Goal: Communication & Community: Answer question/provide support

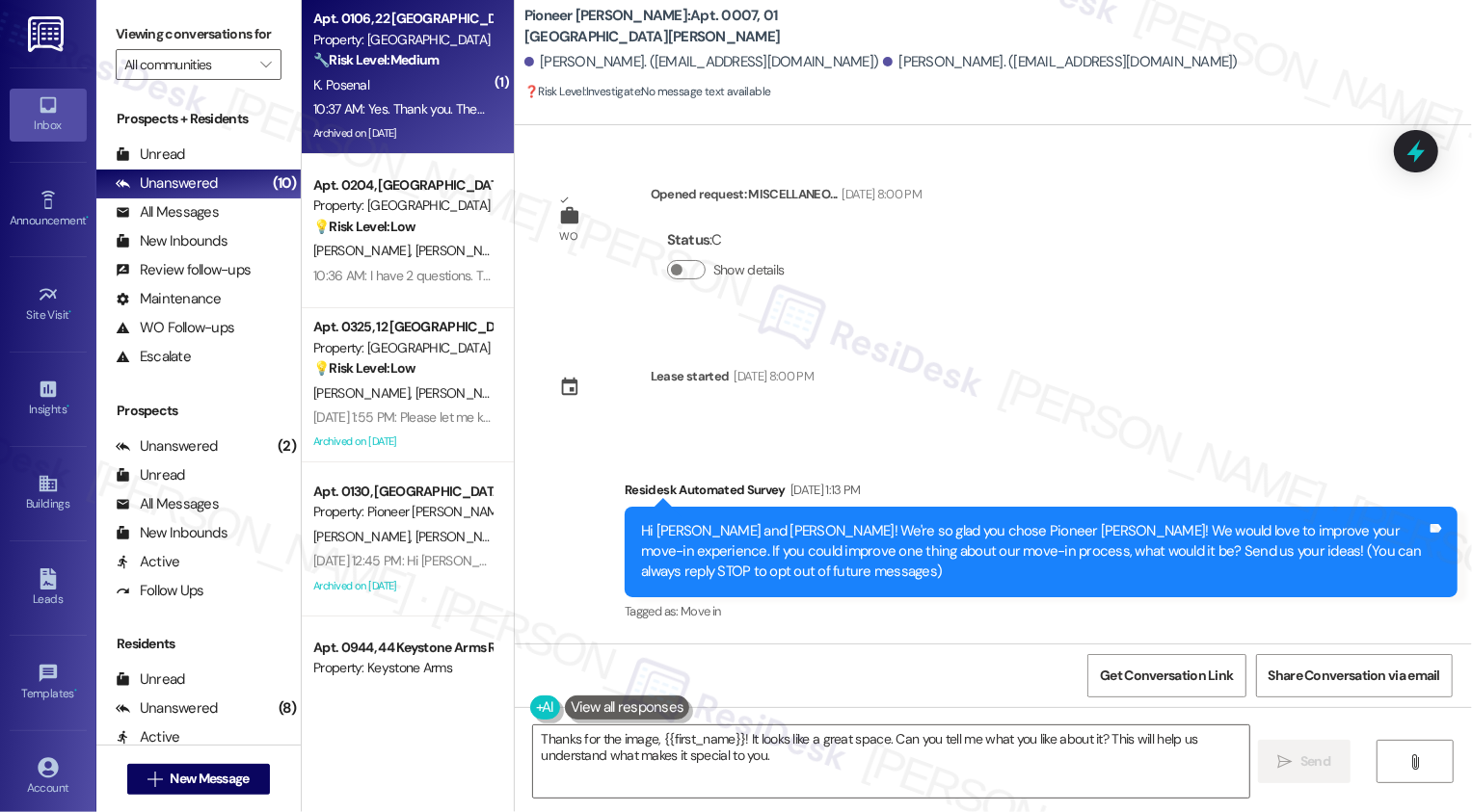
scroll to position [4092, 0]
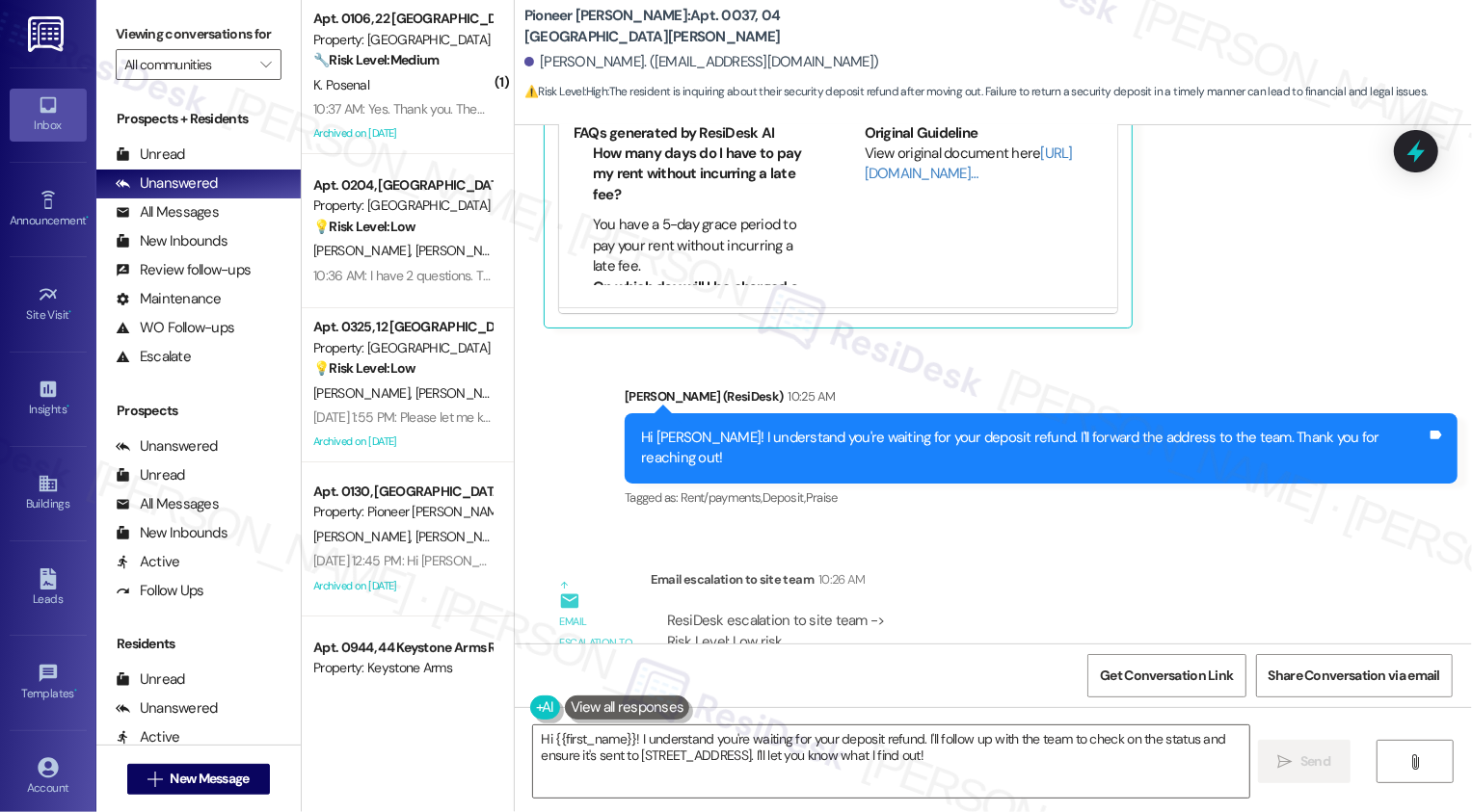
scroll to position [17736, 0]
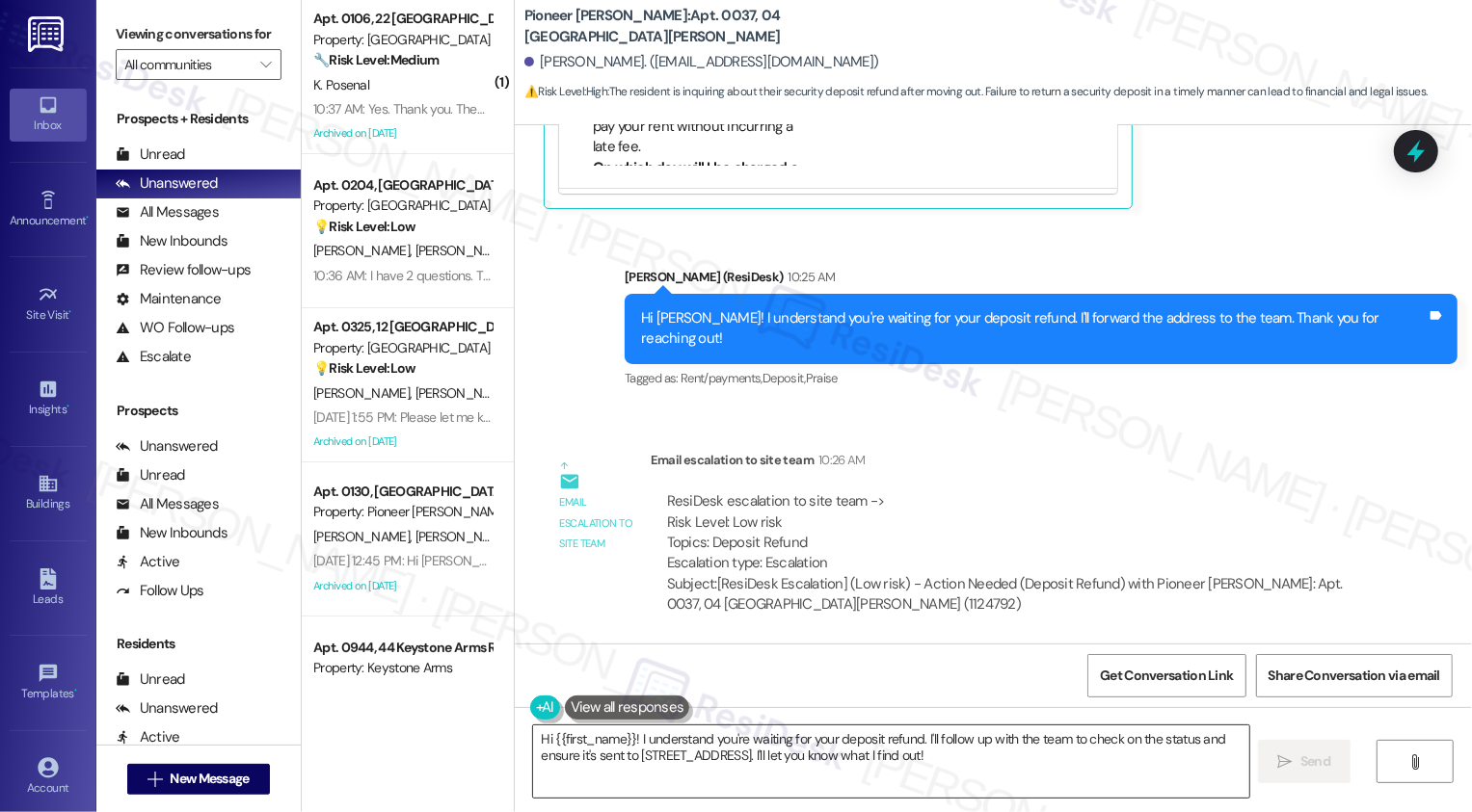
click at [733, 765] on textarea "Hi {{first_name}}! I understand you're waiting for your deposit refund. I'll fo…" at bounding box center [891, 762] width 716 height 72
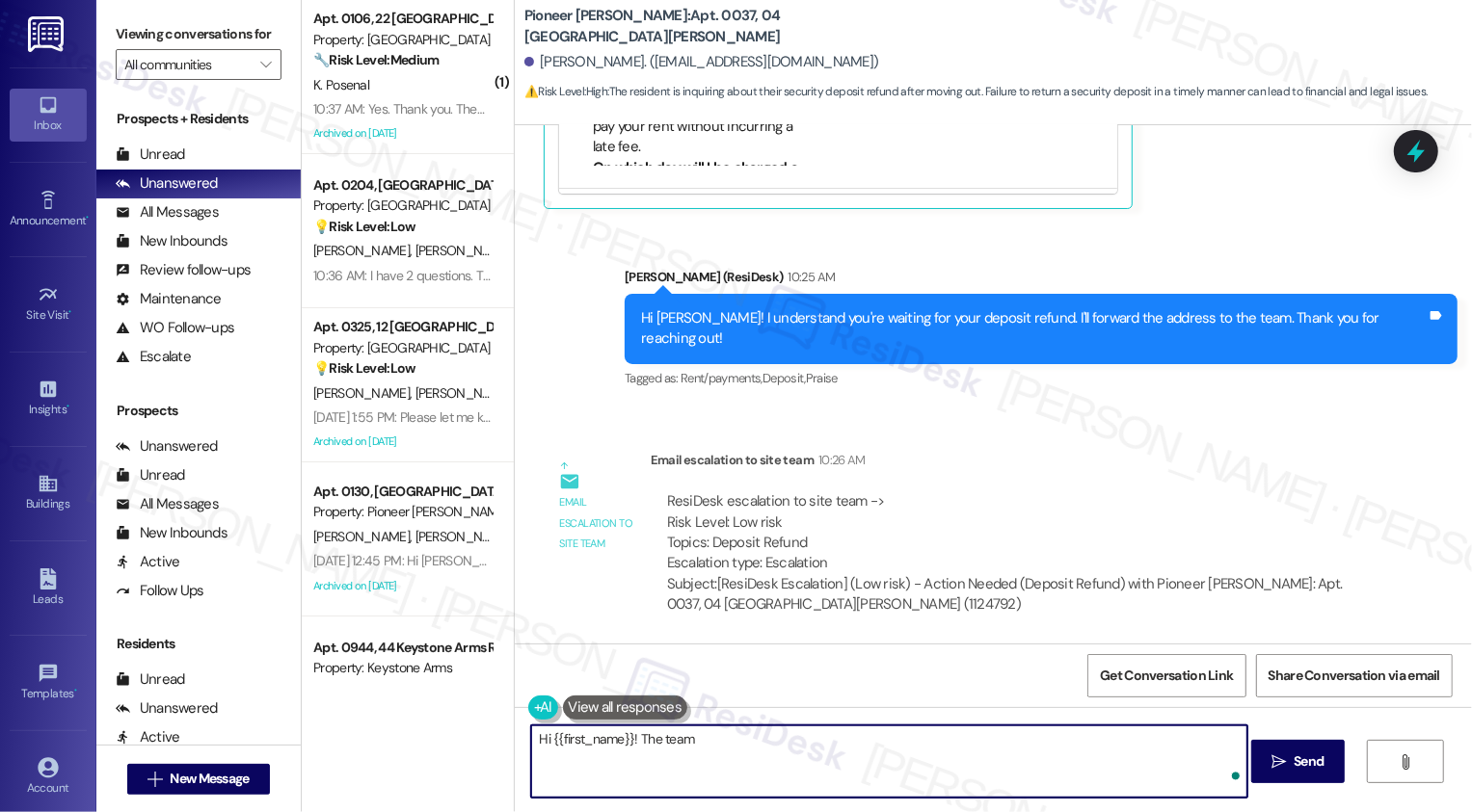
paste textarea "We had a different address listed on the signed lease termination notice – we h…"
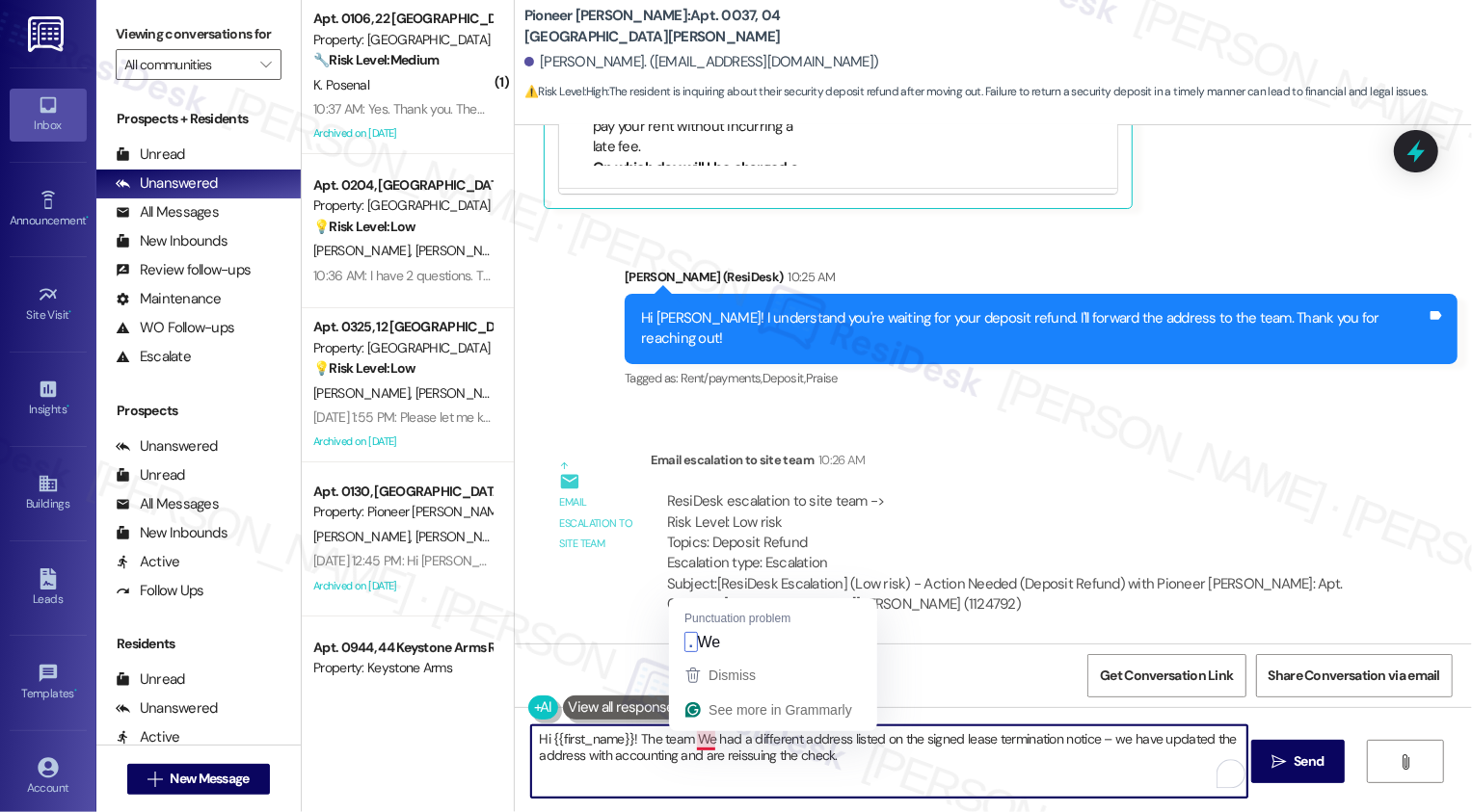
drag, startPoint x: 690, startPoint y: 737, endPoint x: 701, endPoint y: 740, distance: 11.0
click at [701, 740] on textarea "Hi {{first_name}}! The team We had a different address listed on the signed lea…" at bounding box center [889, 762] width 716 height 72
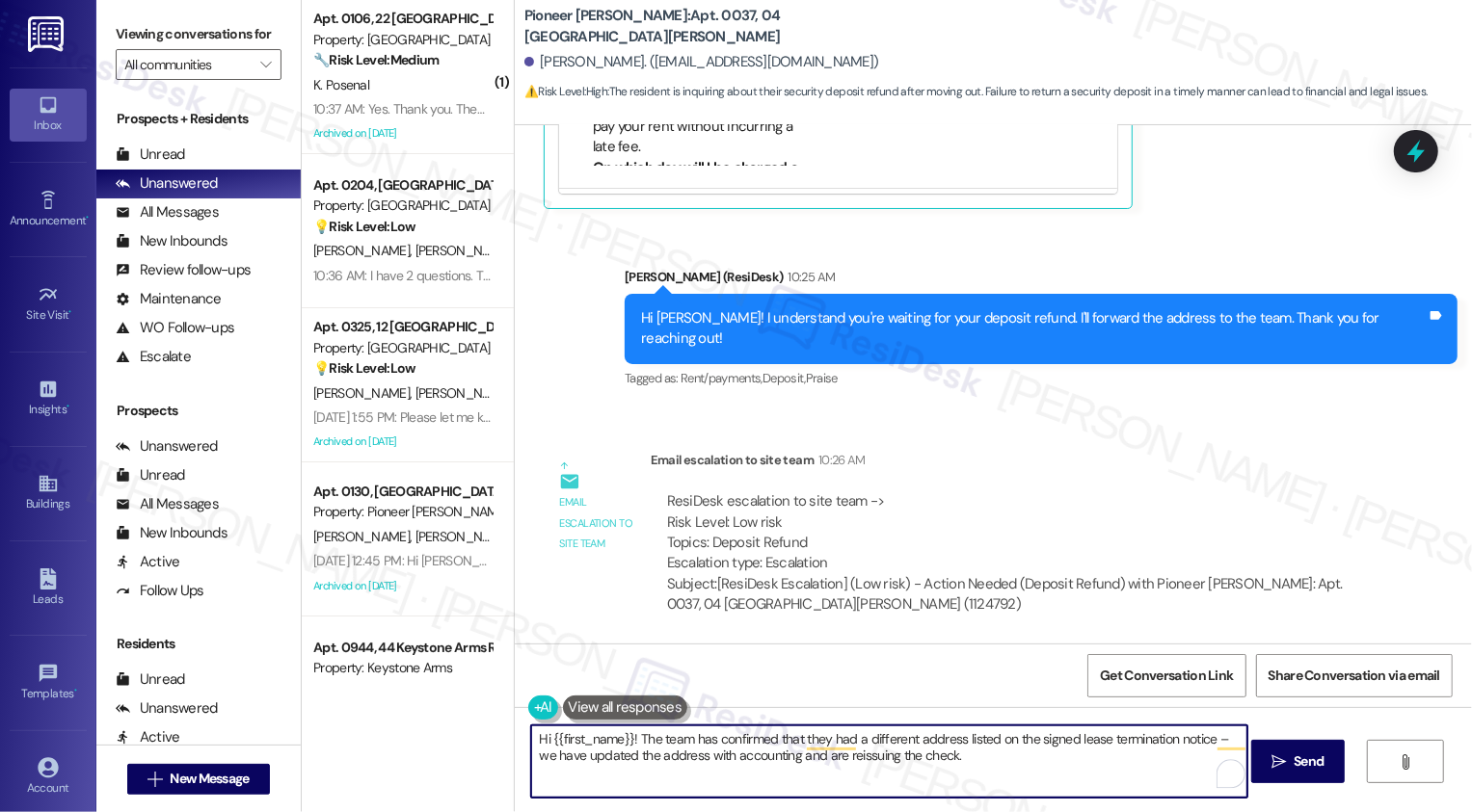
click at [675, 759] on textarea "Hi {{first_name}}! The team has confirmed that they had a different address lis…" at bounding box center [889, 762] width 716 height 72
click at [702, 757] on textarea "Hi {{first_name}}! The team has confirmed that they had a different address lis…" at bounding box center [889, 762] width 716 height 72
click at [992, 761] on textarea "Hi {{first_name}}! The team has confirmed that they had a different address lis…" at bounding box center [889, 762] width 716 height 72
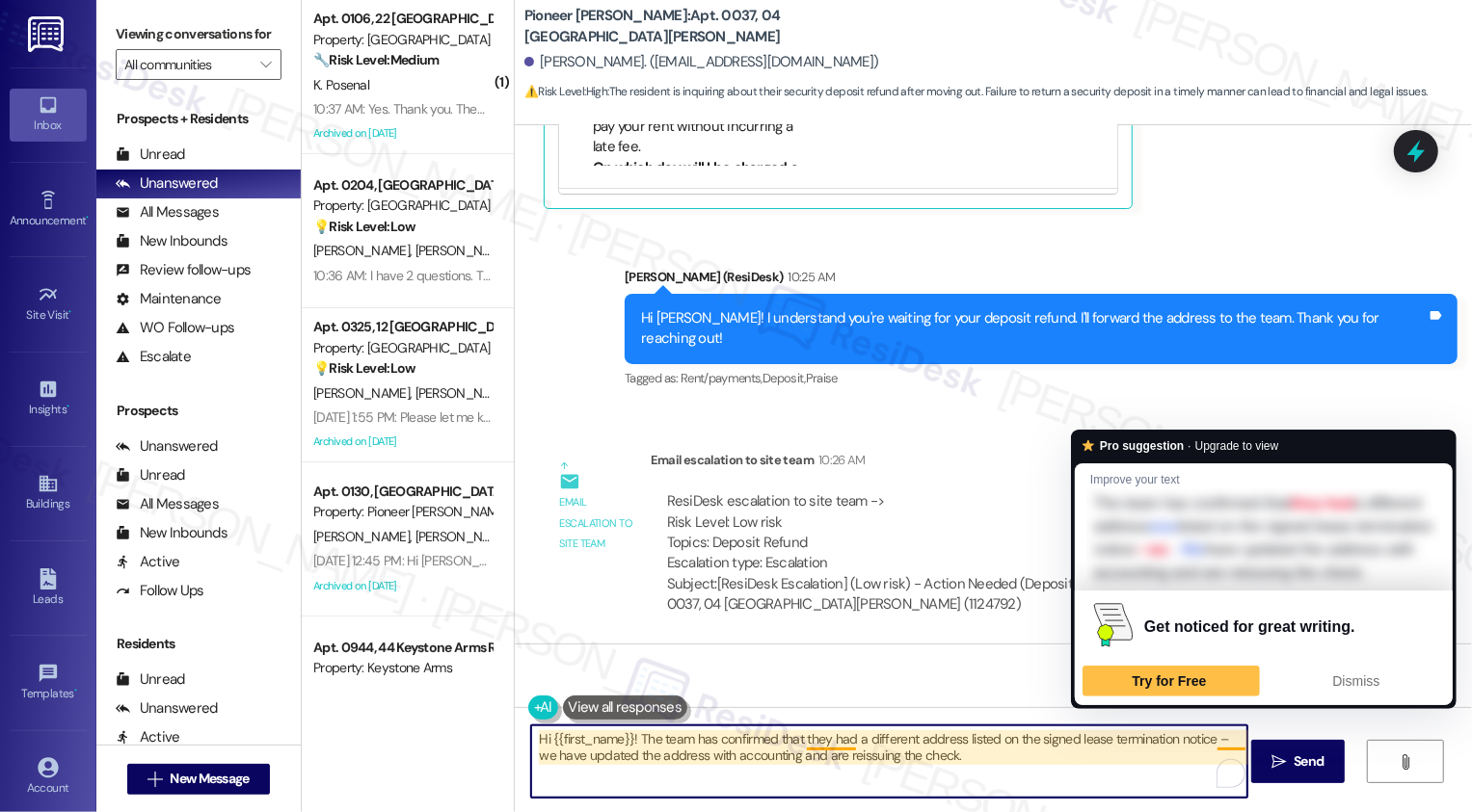
click at [1224, 742] on textarea "Hi {{first_name}}! The team has confirmed that they had a different address lis…" at bounding box center [889, 762] width 716 height 72
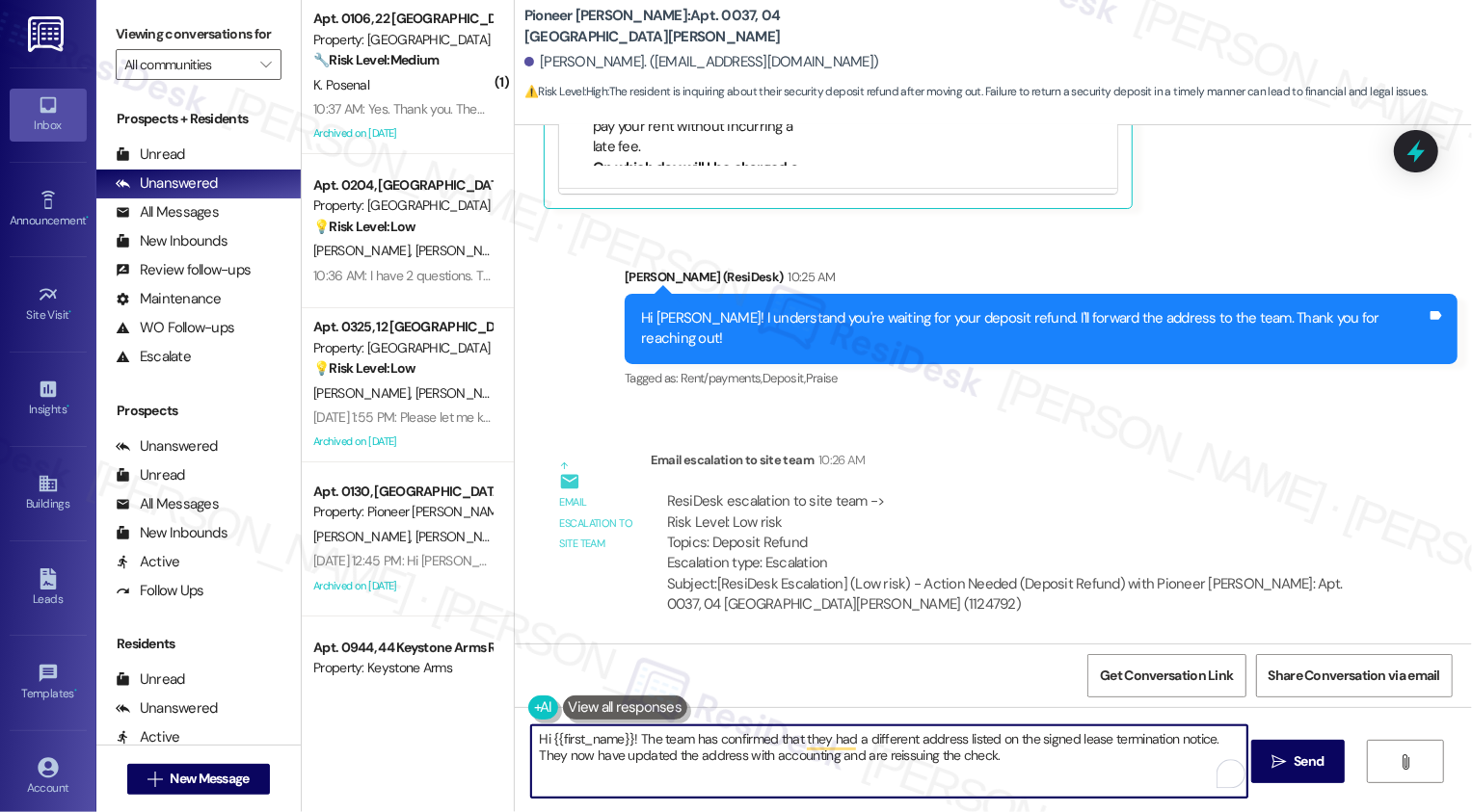
click at [811, 758] on textarea "Hi {{first_name}}! The team has confirmed that they had a different address lis…" at bounding box center [889, 762] width 716 height 72
click at [555, 756] on textarea "Hi {{first_name}}! The team has confirmed that they had a different address lis…" at bounding box center [889, 762] width 716 height 72
click at [696, 766] on textarea "Hi {{first_name}}! The team has confirmed that they had a different address lis…" at bounding box center [889, 762] width 716 height 72
click at [977, 759] on textarea "Hi {{first_name}}! The team has confirmed that they had a different address lis…" at bounding box center [889, 762] width 716 height 72
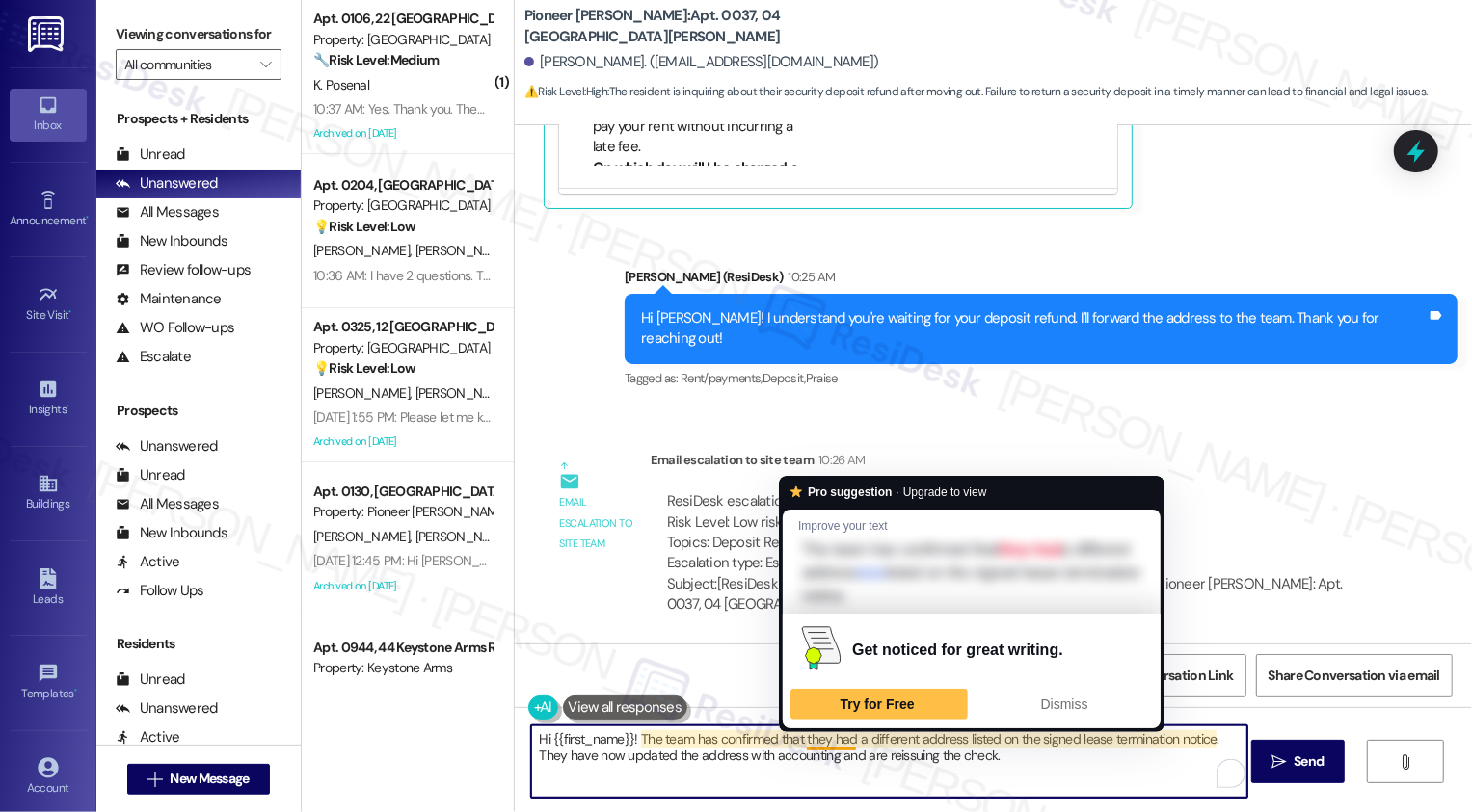
click at [991, 759] on textarea "Hi {{first_name}}! The team has confirmed that they had a different address lis…" at bounding box center [889, 762] width 716 height 72
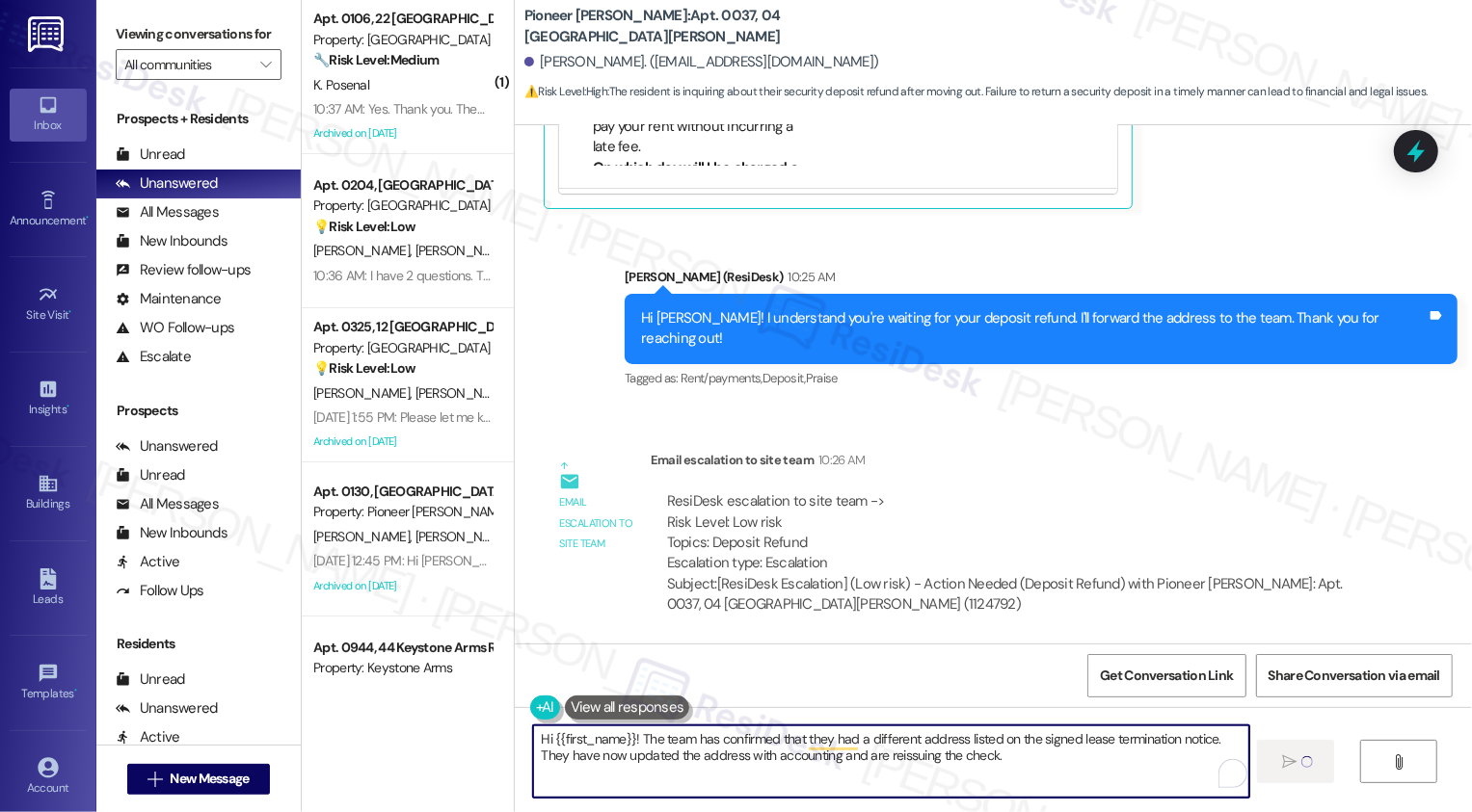
type textarea "Hi {{first_name}}! The team has confirmed that they had a different address lis…"
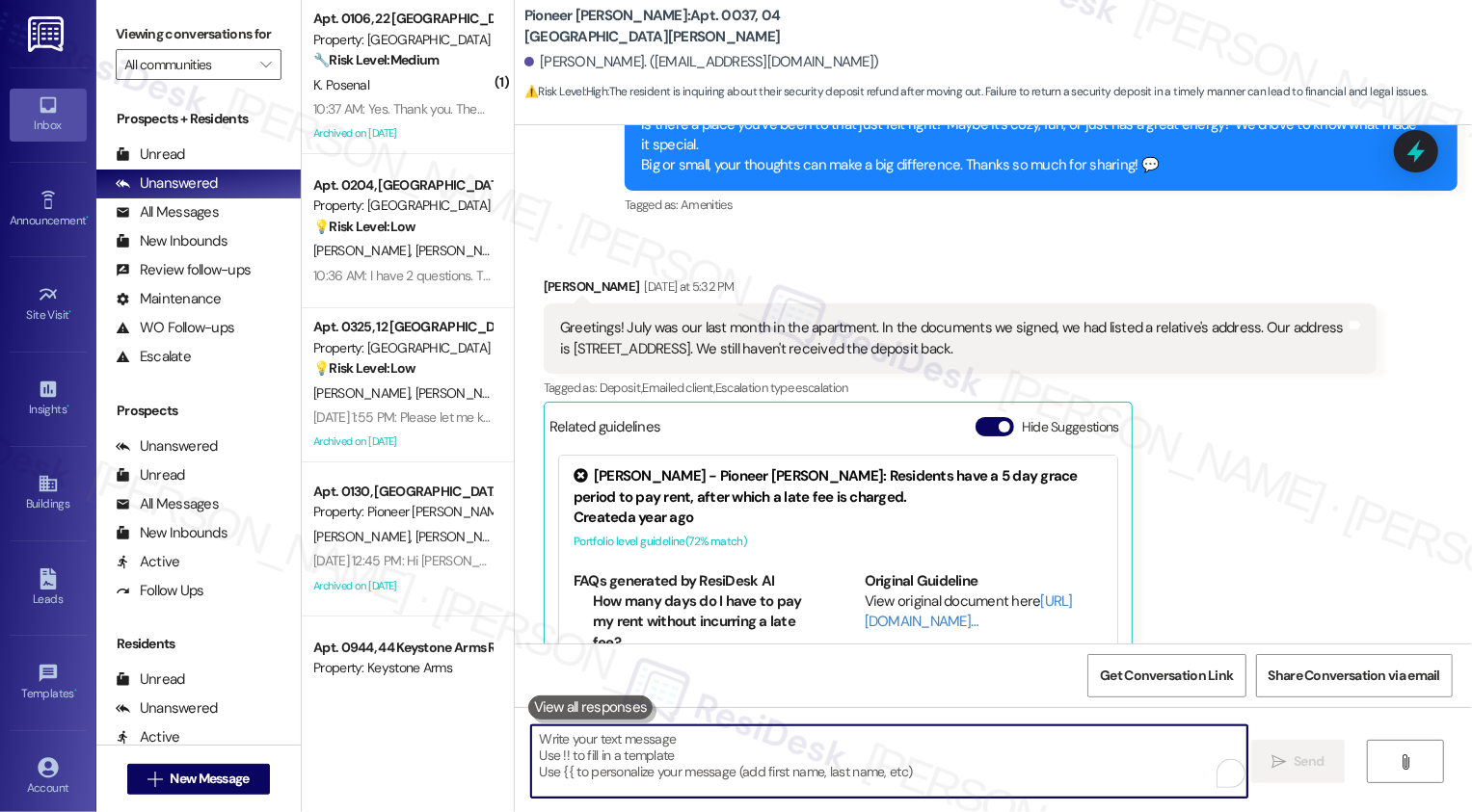
scroll to position [17160, 0]
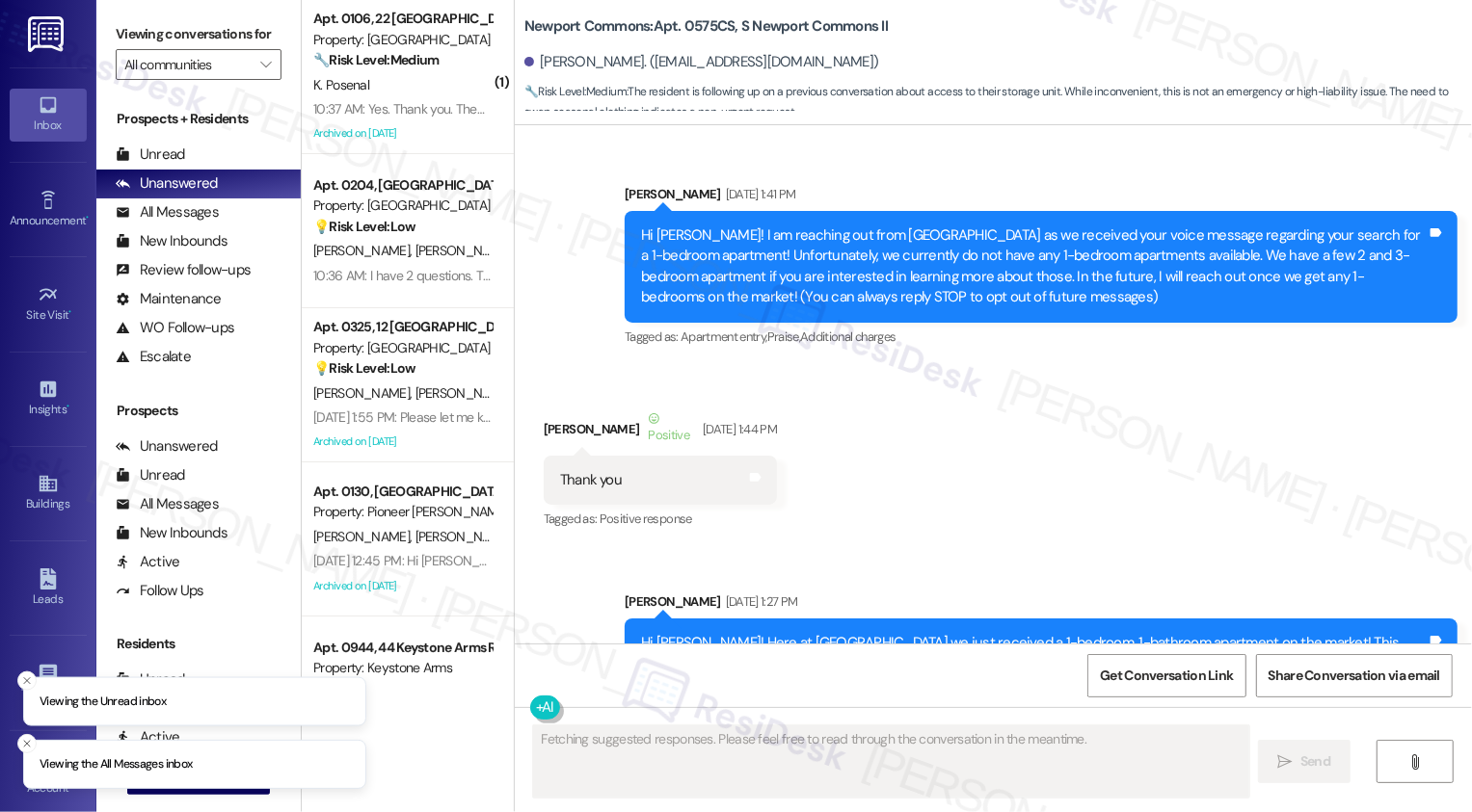
scroll to position [33627, 0]
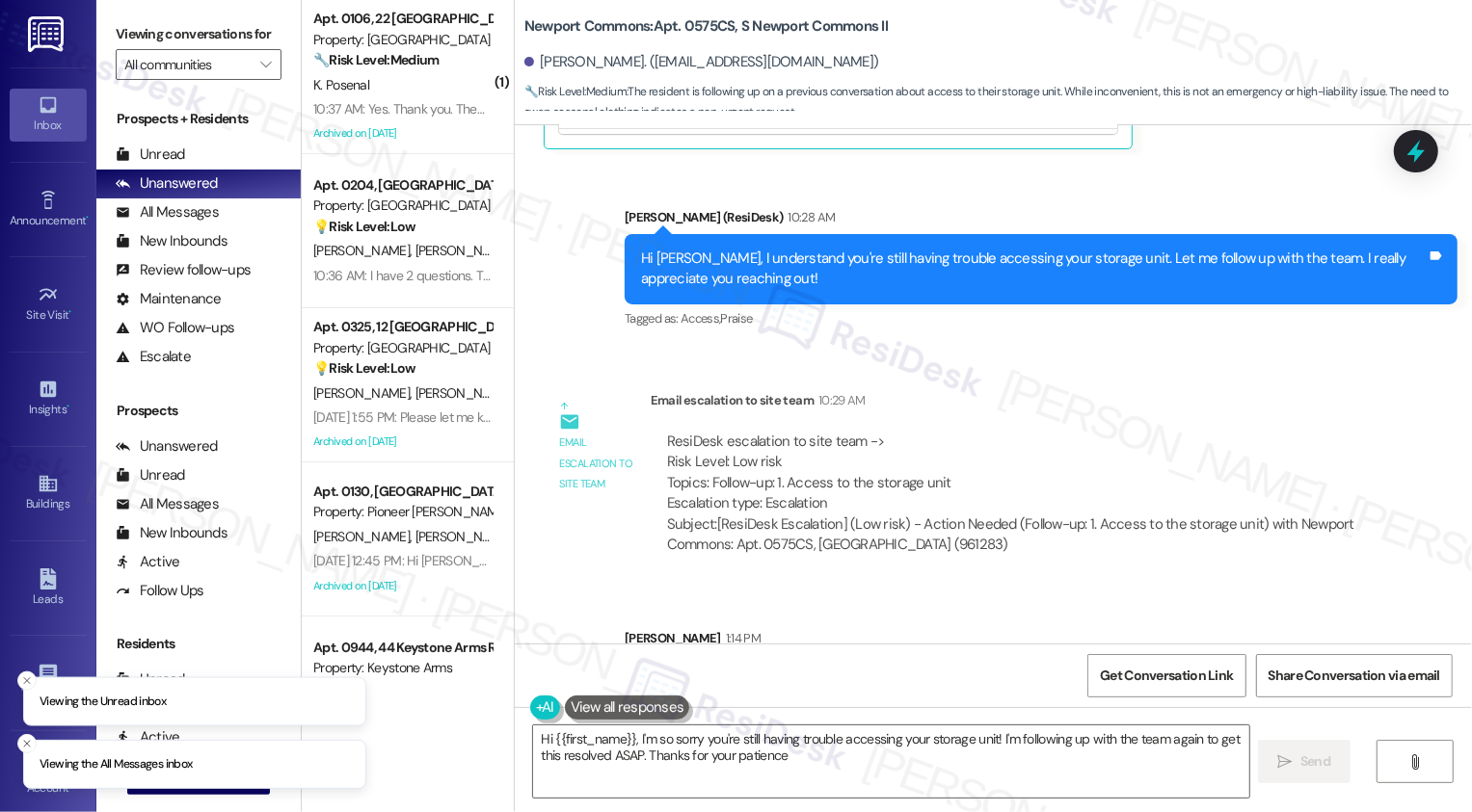
type textarea "Hi {{first_name}}, I'm so sorry you're still having trouble accessing your stor…"
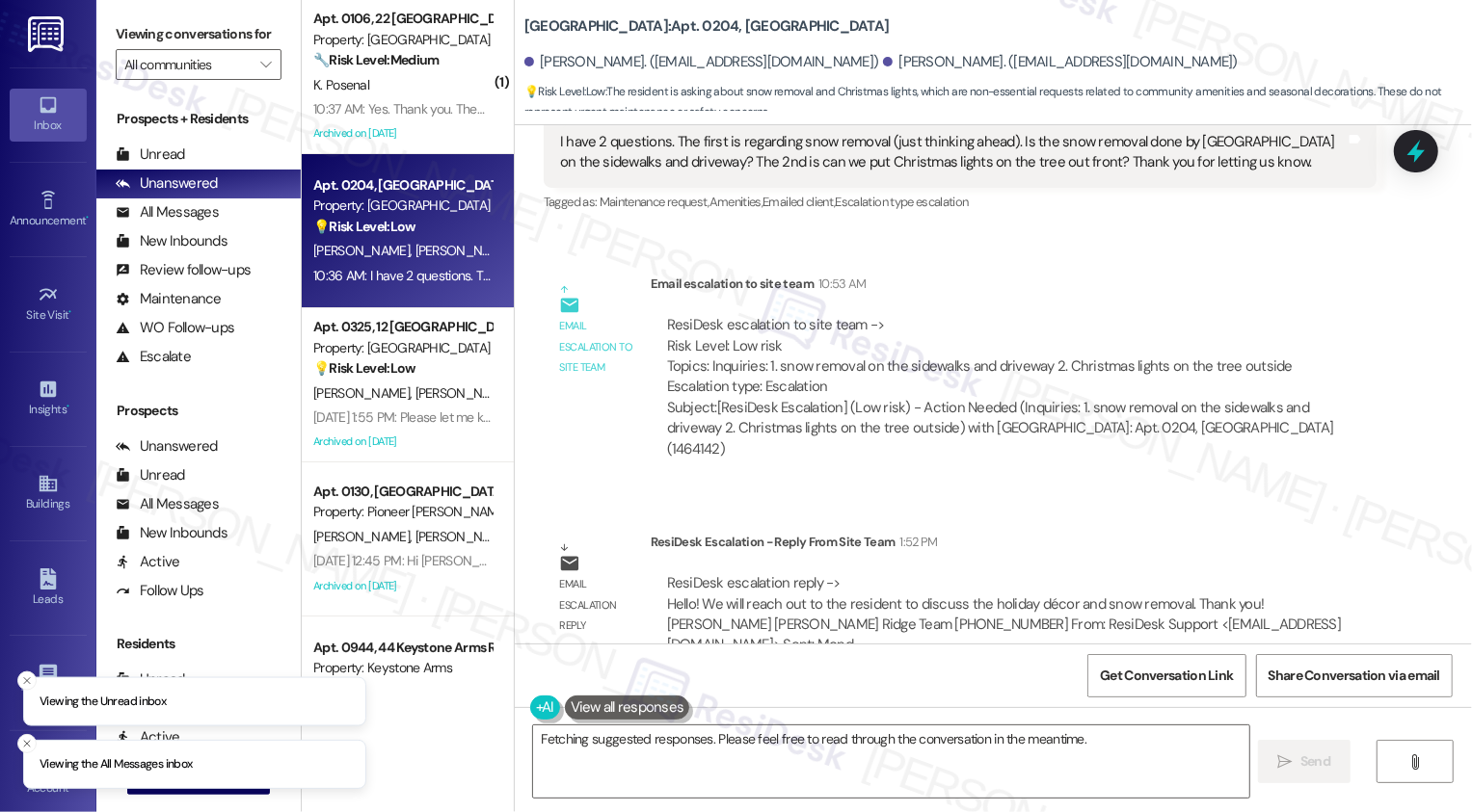
scroll to position [813, 0]
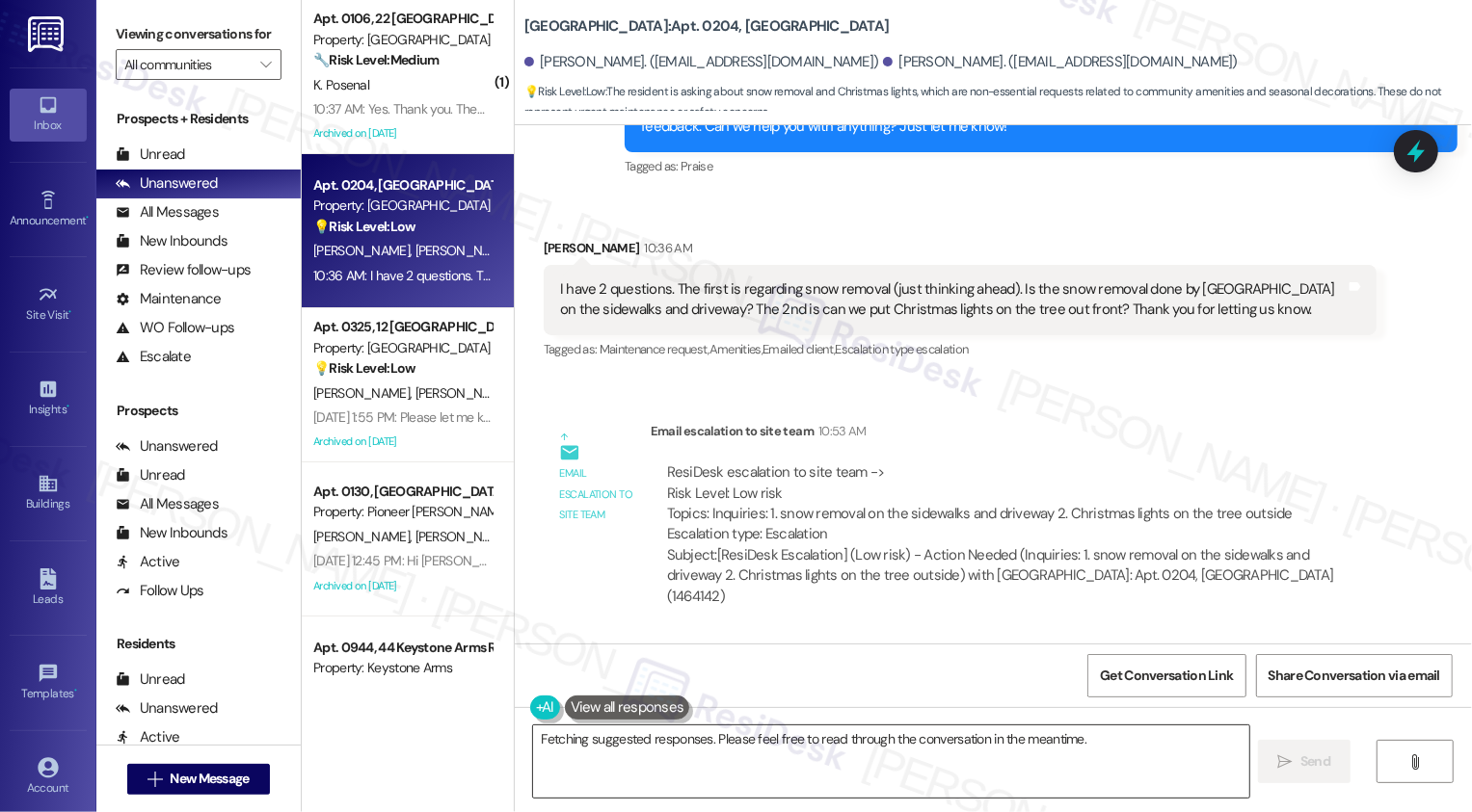
click at [710, 750] on textarea "Hi {{first_name}}! Yes, Fox Ridge handles snow removal on sidewalks and drivewa…" at bounding box center [891, 762] width 716 height 72
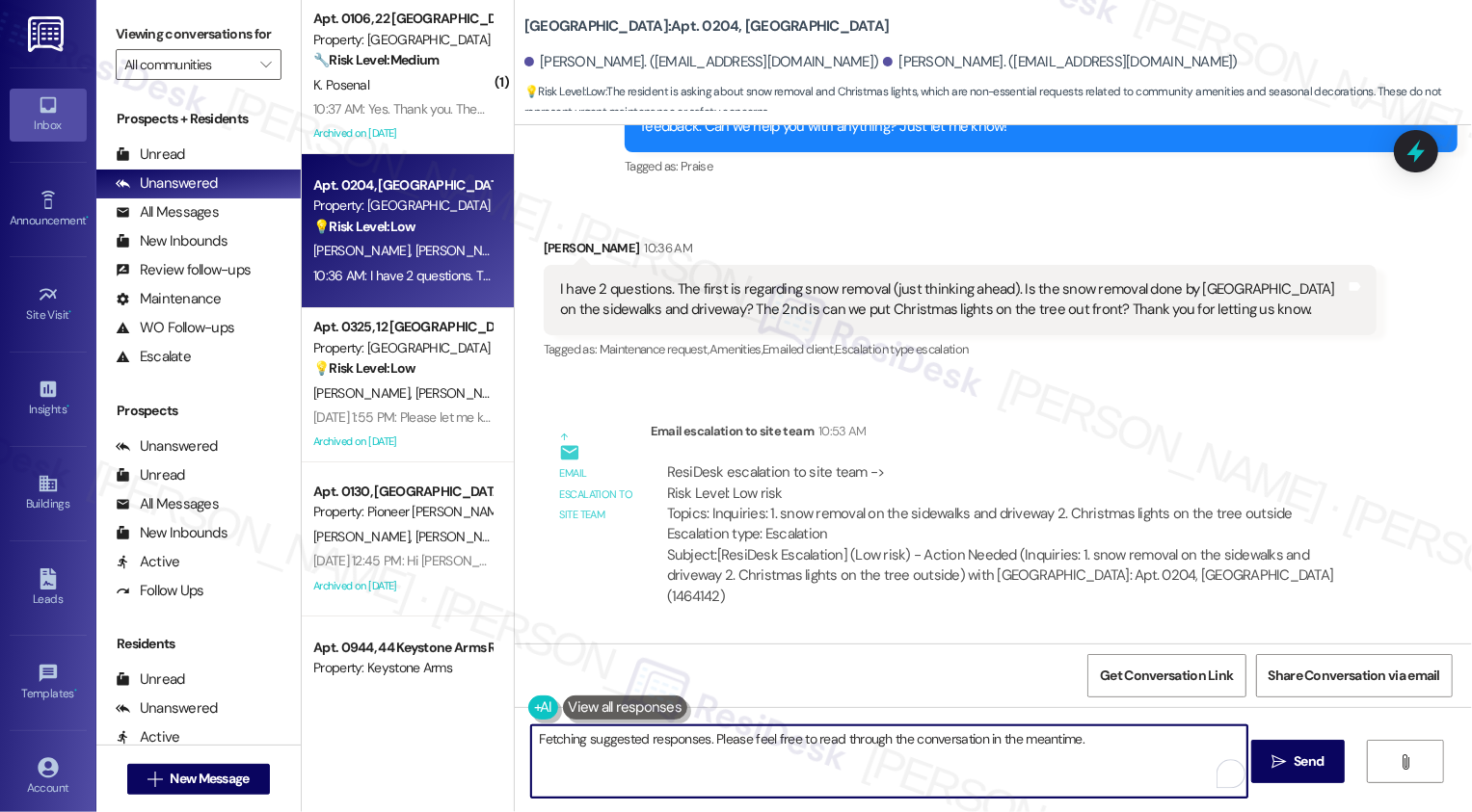
click at [999, 751] on textarea "Hi {{first_name}}! Yes, Fox Ridge handles snow removal on sidewalks and drivewa…" at bounding box center [889, 762] width 716 height 72
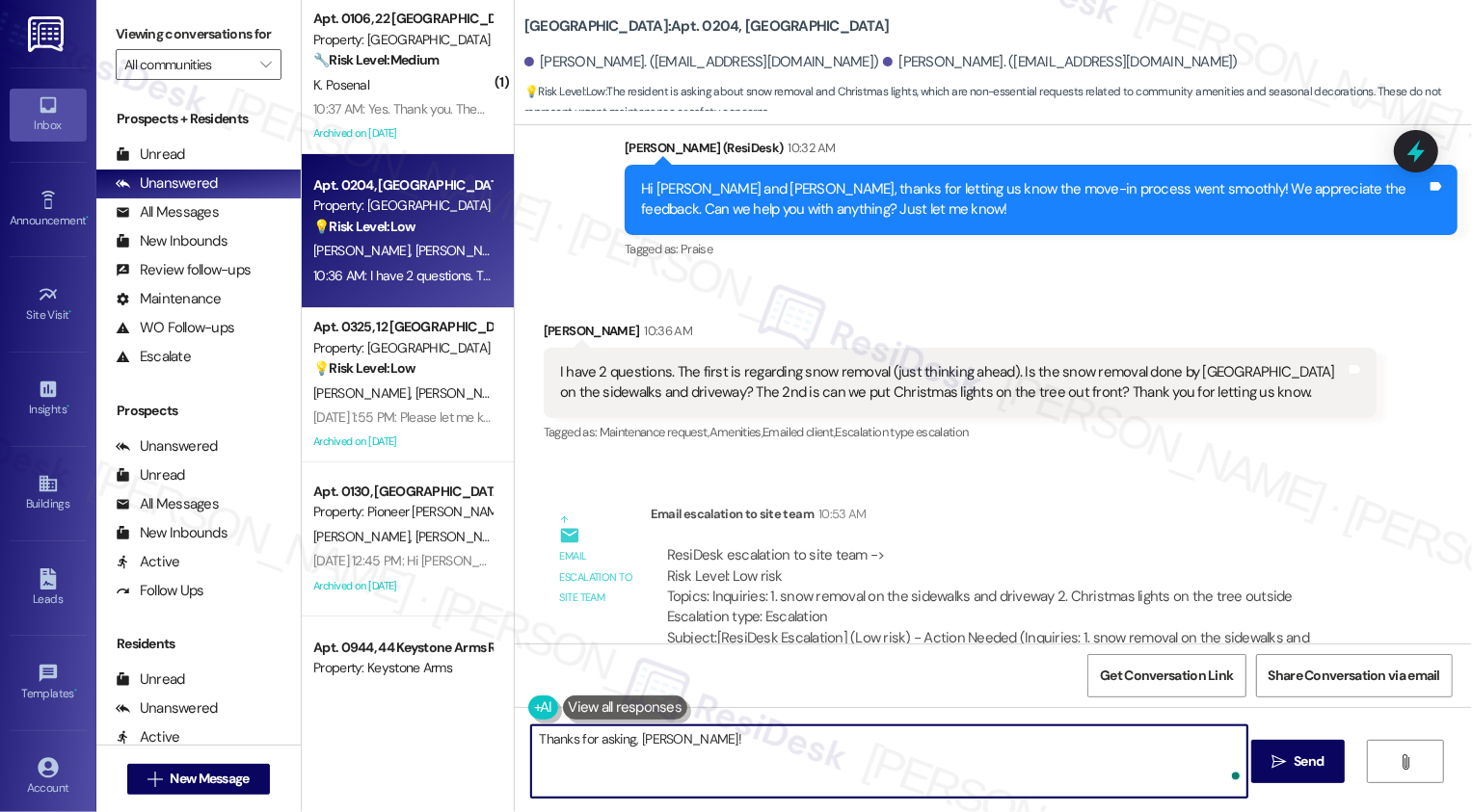
scroll to position [961, 0]
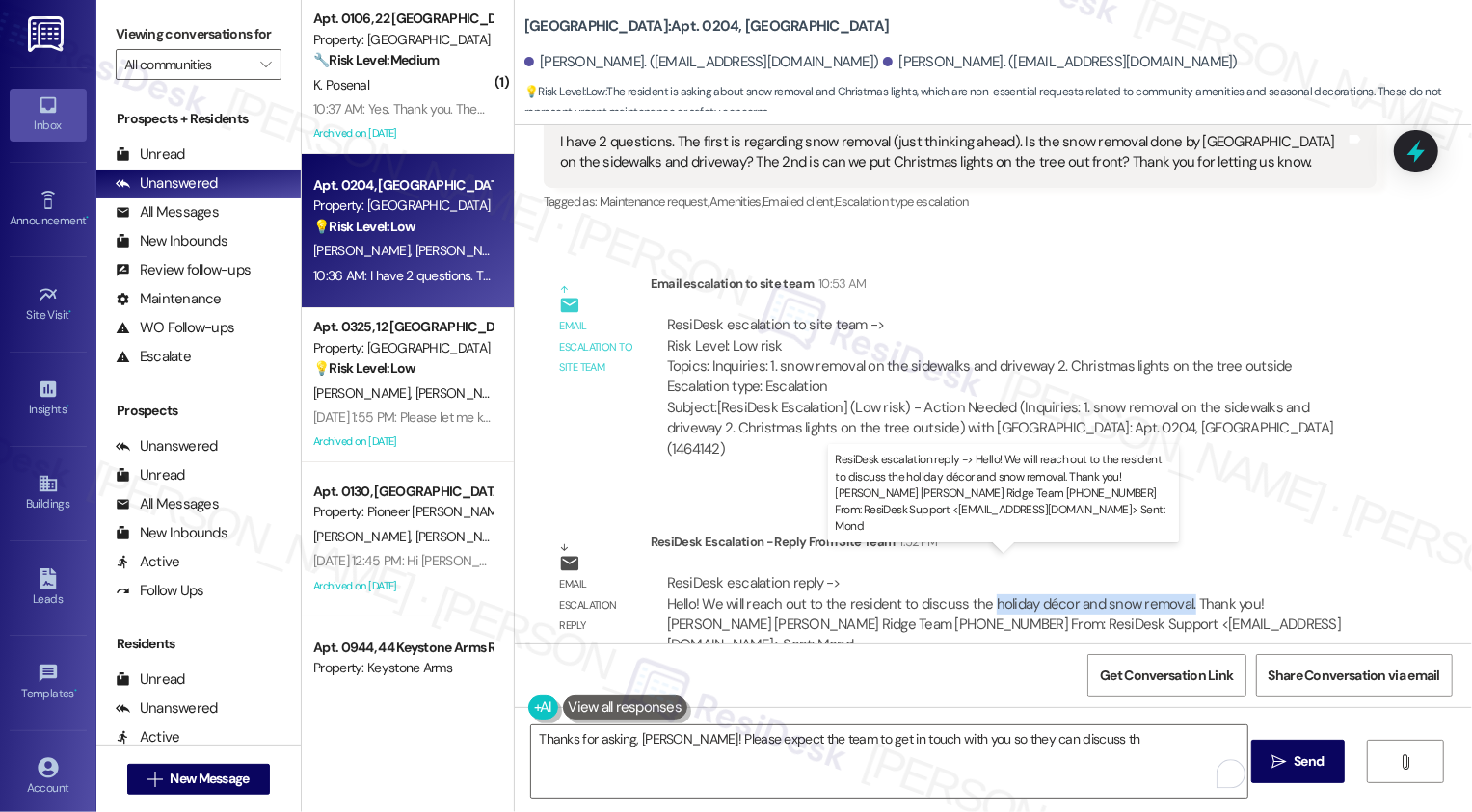
copy div "holiday décor and snow removal."
drag, startPoint x: 973, startPoint y: 581, endPoint x: 1170, endPoint y: 584, distance: 196.6
click at [1170, 584] on div "ResiDesk escalation reply -> Hello! We will reach out to the resident to discus…" at bounding box center [1004, 613] width 674 height 81
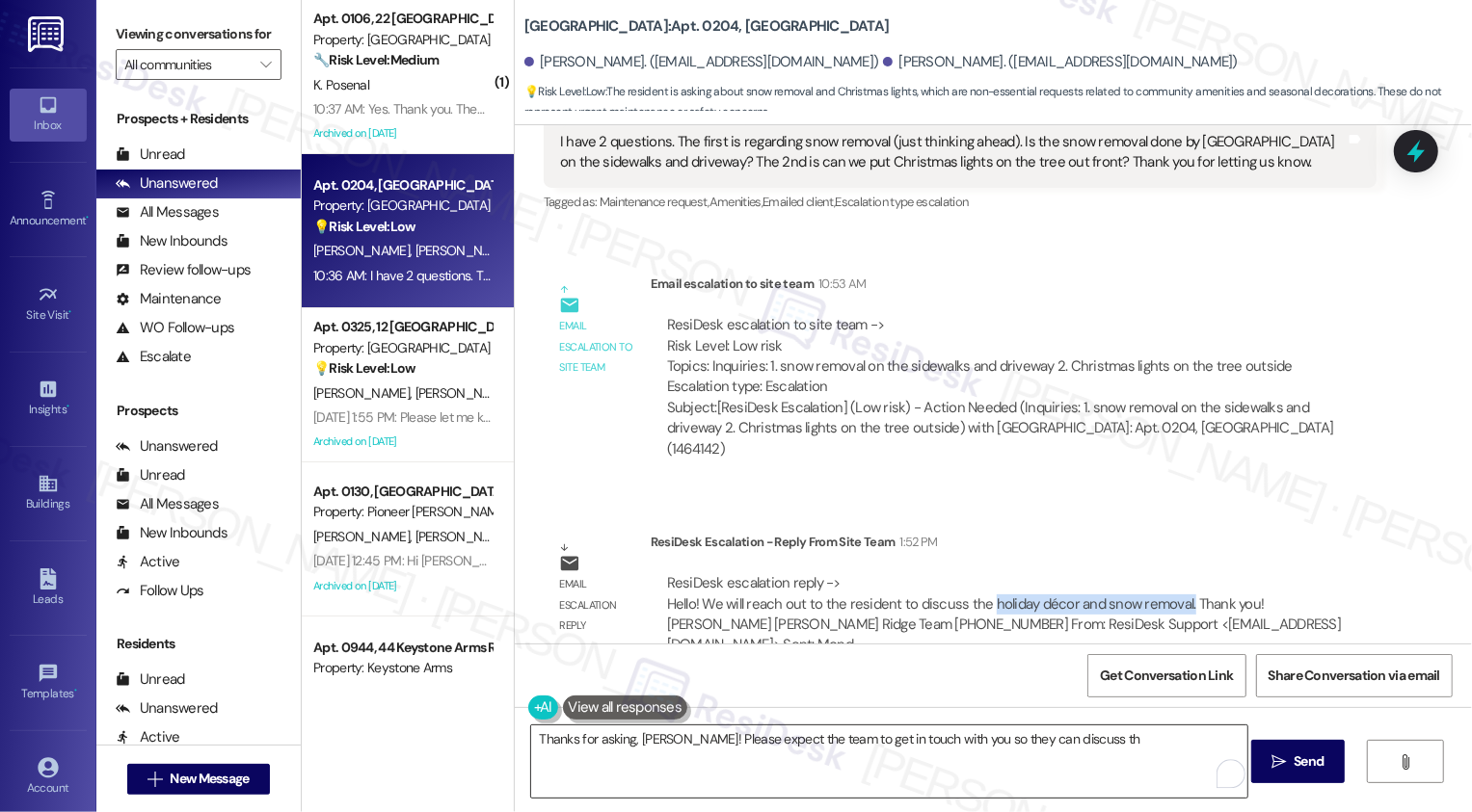
click at [1133, 760] on textarea "Thanks for asking, Karen! Please expect the team to get in touch with you so th…" at bounding box center [889, 762] width 716 height 72
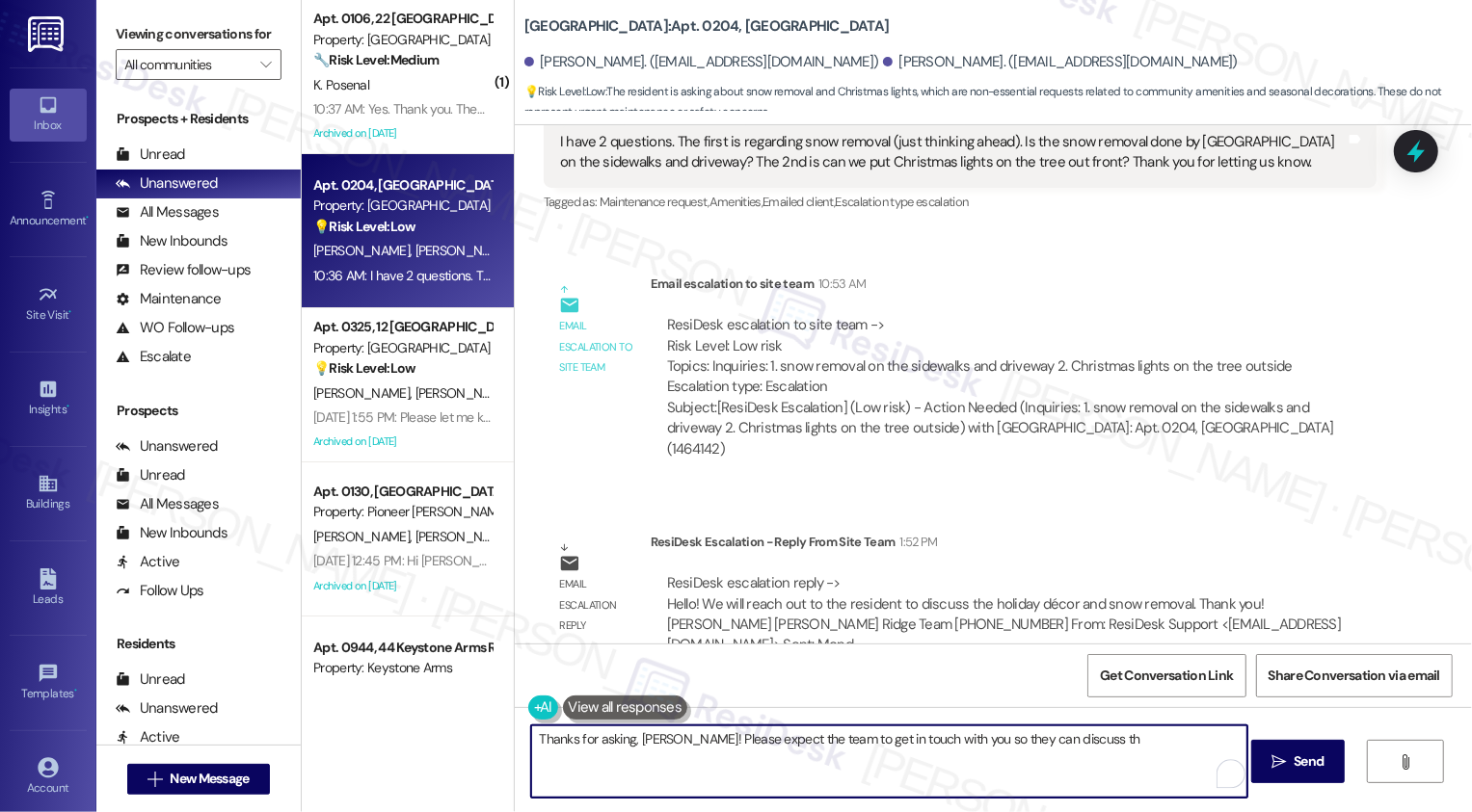
paste textarea "holiday décor and snow removal."
click at [1062, 740] on textarea "Thanks for asking, Karen! Please expect the team to get in touch with you so th…" at bounding box center [889, 762] width 716 height 72
click at [859, 768] on textarea "Thanks for asking, Karen! Please expect the team to get in touch with you so th…" at bounding box center [889, 762] width 716 height 72
paste textarea "The team will be reaching out to you to discuss the holiday décor and snow remo…"
click at [896, 748] on textarea "Thanks for asking, Karen! The team will be reaching out to you to discuss the h…" at bounding box center [889, 762] width 716 height 72
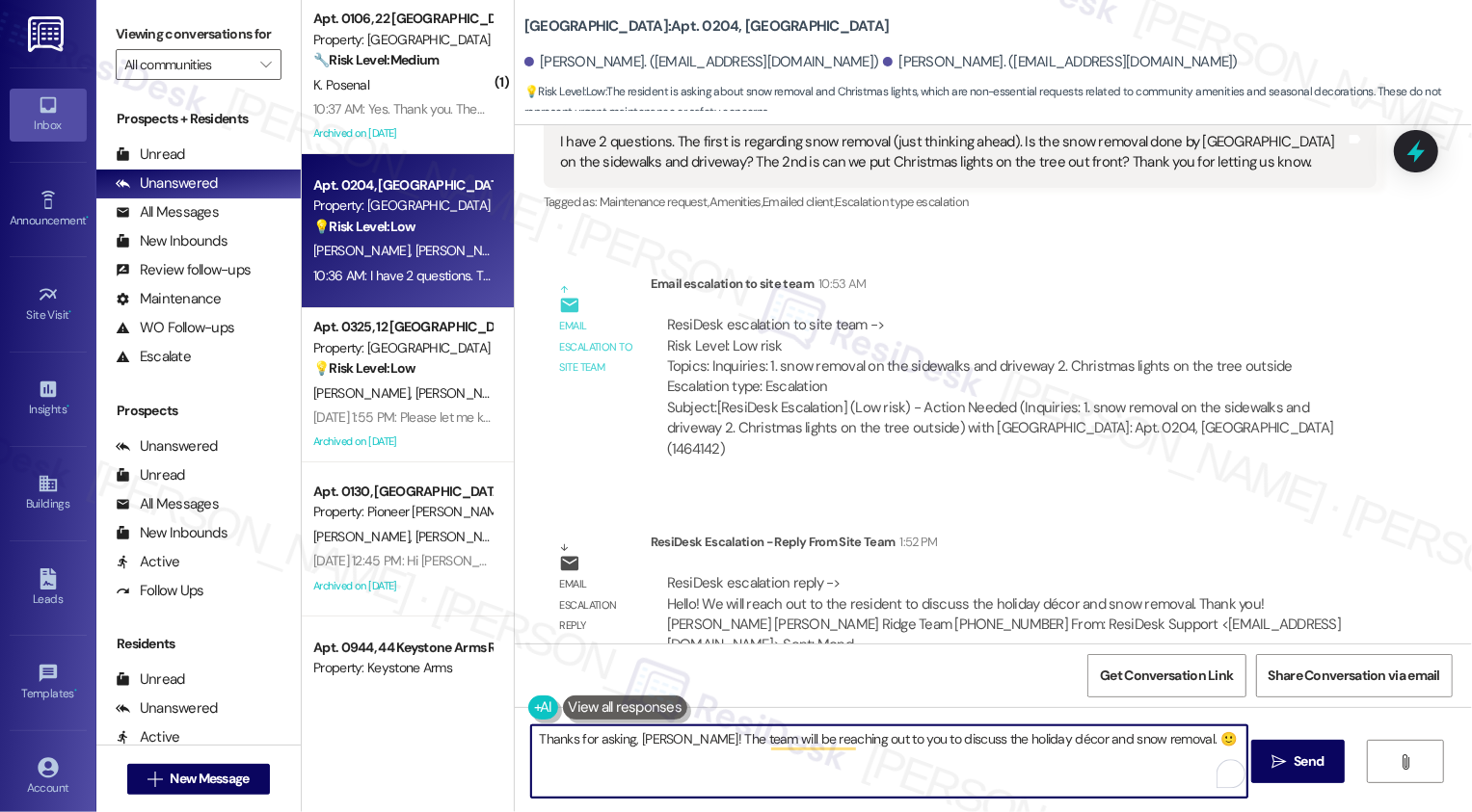
click at [985, 748] on textarea "Thanks for asking, Karen! The team will be reaching out to you to discuss the h…" at bounding box center [889, 762] width 716 height 72
click at [728, 746] on textarea "Thanks for asking, Karen! The team will be reaching out to you to discuss the h…" at bounding box center [889, 762] width 716 height 72
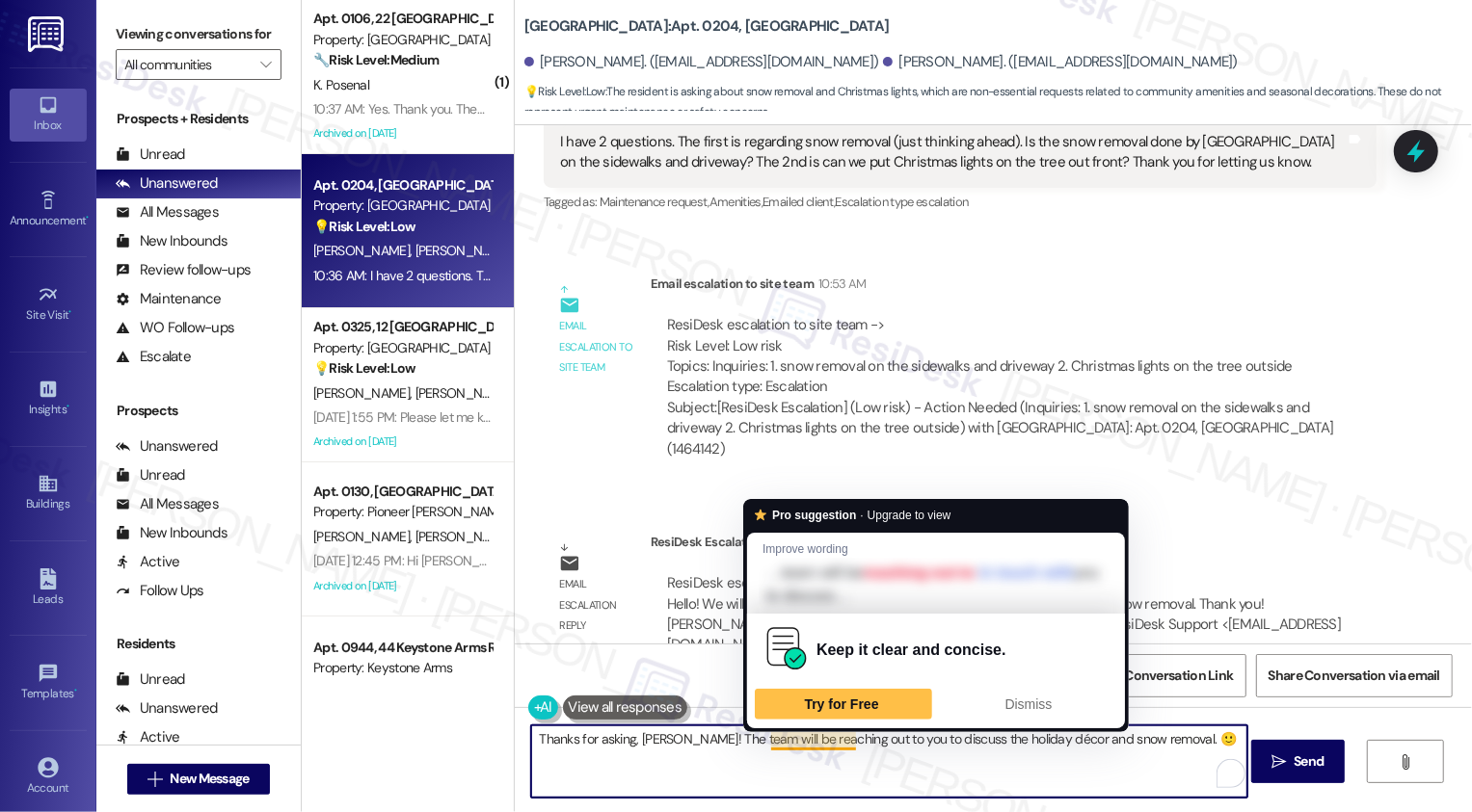
click at [798, 744] on textarea "Thanks for asking, Karen! The team will be reaching out to you to discuss the h…" at bounding box center [889, 762] width 716 height 72
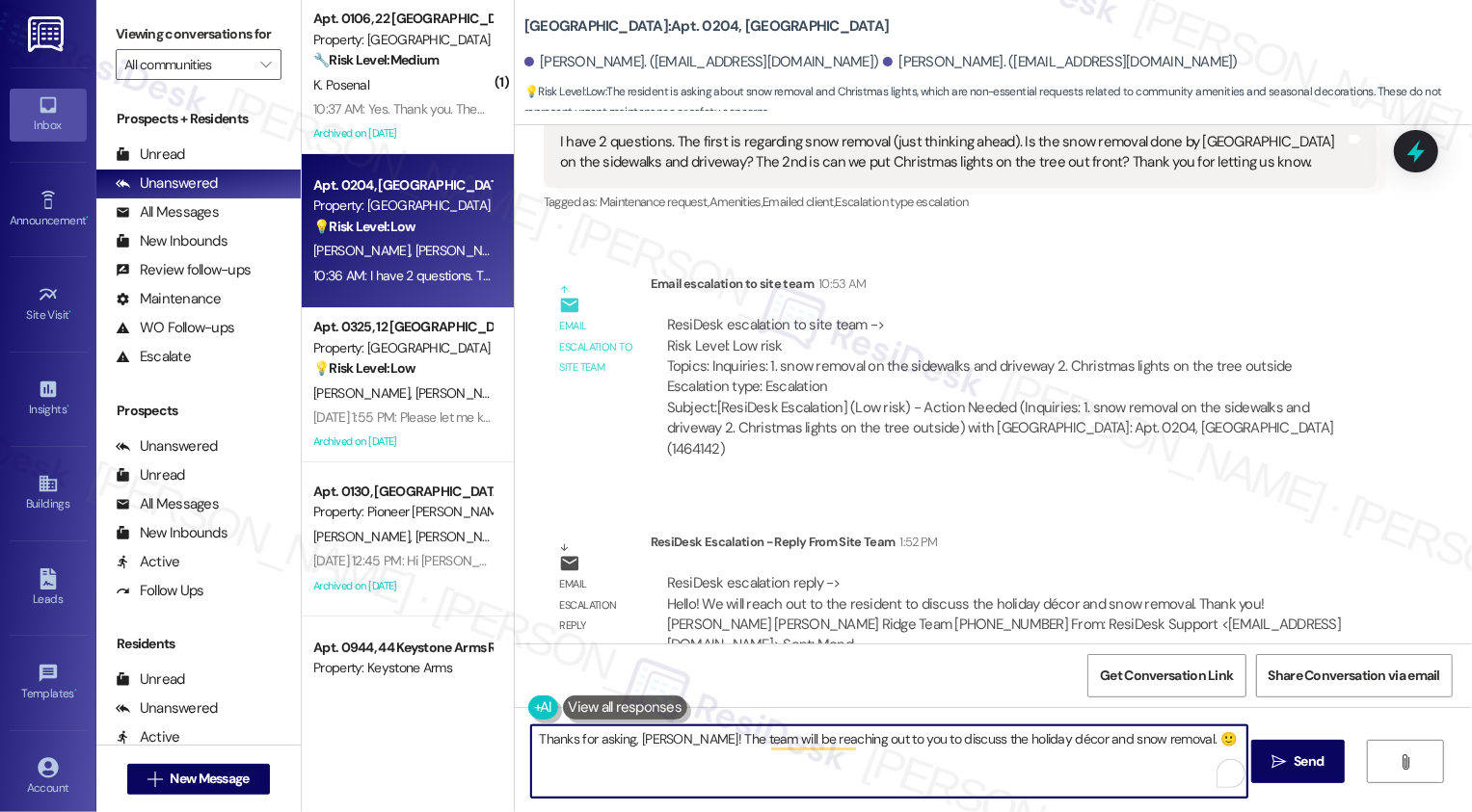
click at [922, 758] on textarea "Thanks for asking, Karen! The team will be reaching out to you to discuss the h…" at bounding box center [889, 762] width 716 height 72
click at [987, 758] on textarea "Thanks for asking, Karen! The team will be reaching out to you to discuss the h…" at bounding box center [889, 762] width 716 height 72
click at [1177, 742] on textarea "Thanks for asking, Karen! The team will be reaching out to you to discuss the h…" at bounding box center [889, 762] width 716 height 72
type textarea "Thanks for asking, Karen! The team will be reaching out to you to discuss the h…"
click at [1293, 770] on span "Send" at bounding box center [1308, 762] width 30 height 20
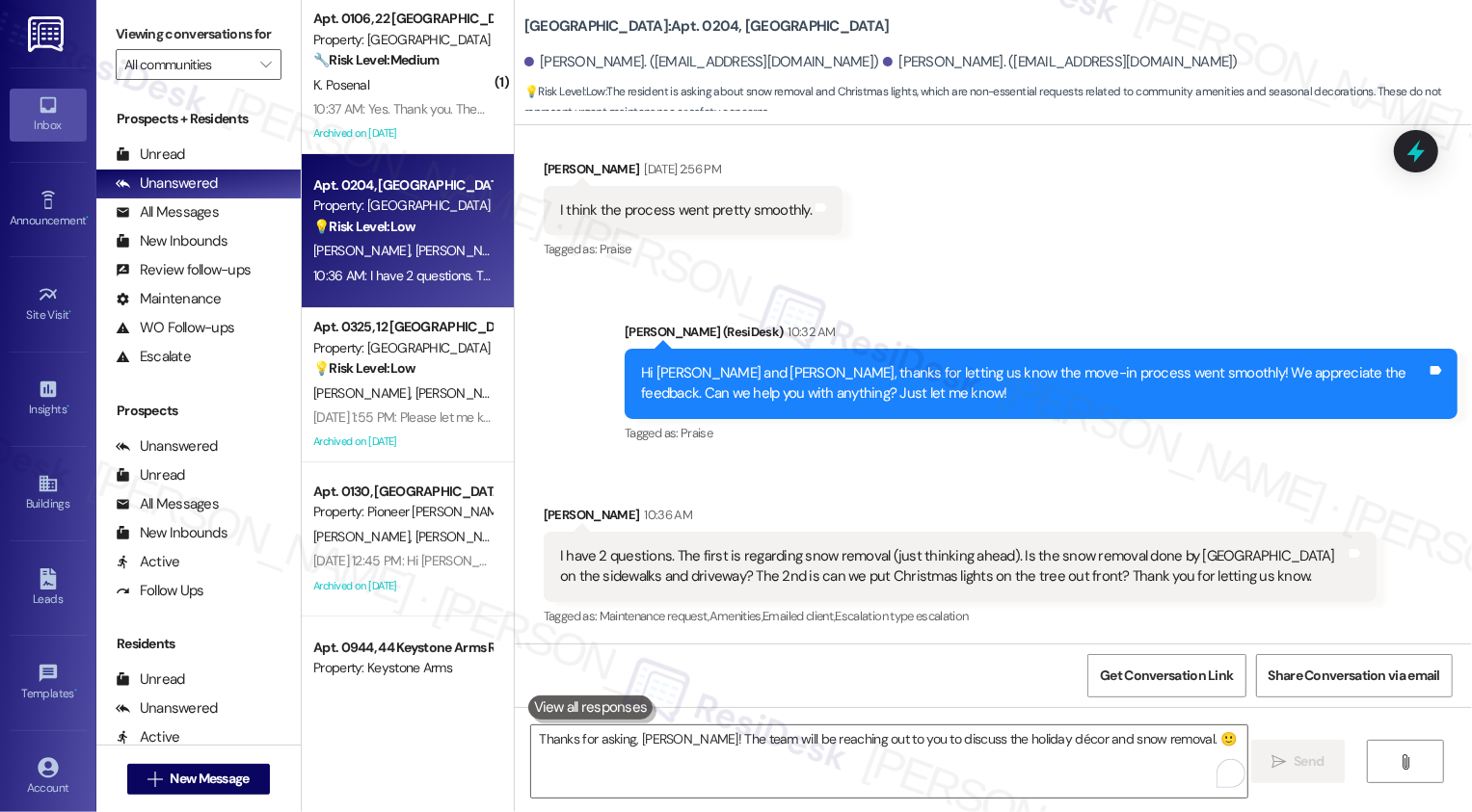
scroll to position [1095, 0]
